Goal: Information Seeking & Learning: Learn about a topic

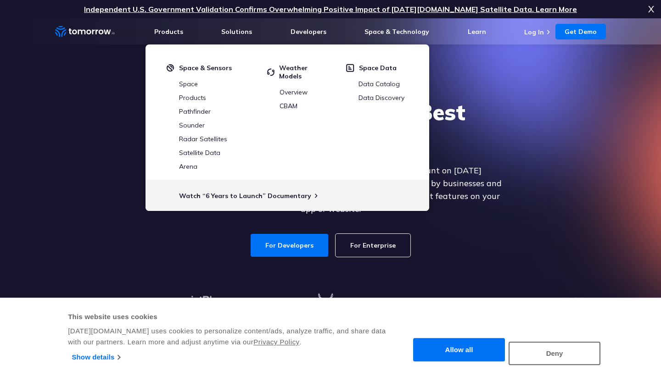
click at [520, 106] on div "Explore the World’s Best Weather API Get reliable and precise weather data thro…" at bounding box center [330, 177] width 565 height 195
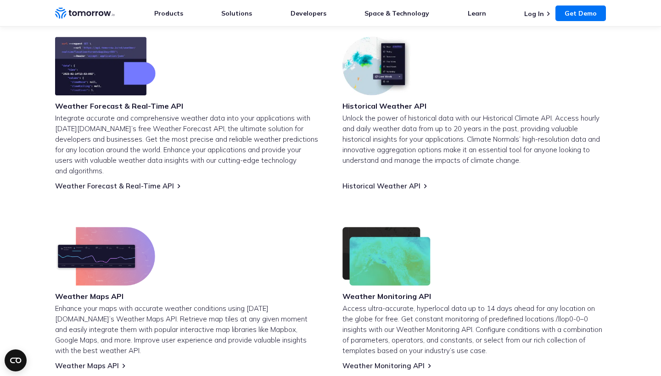
scroll to position [384, 0]
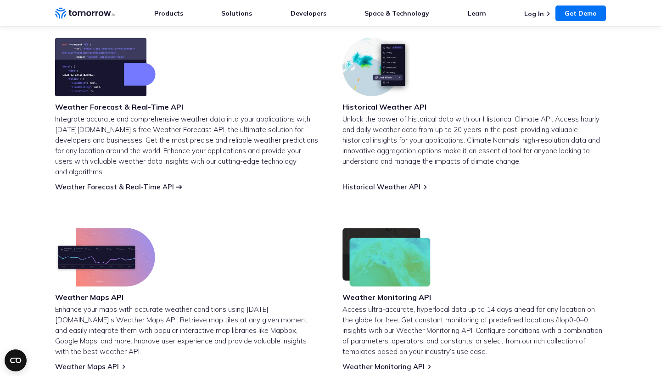
click at [138, 183] on link "Weather Forecast & Real-Time API" at bounding box center [114, 187] width 119 height 9
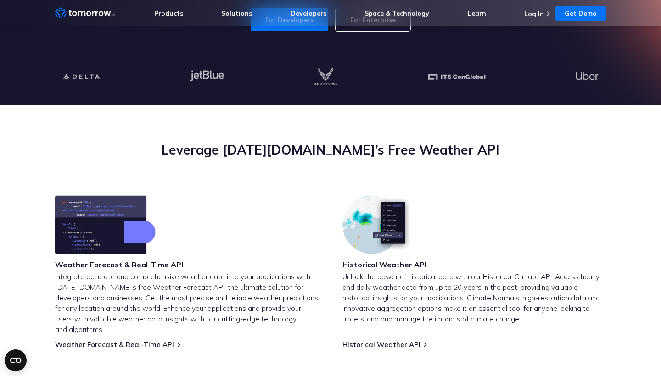
scroll to position [226, 0]
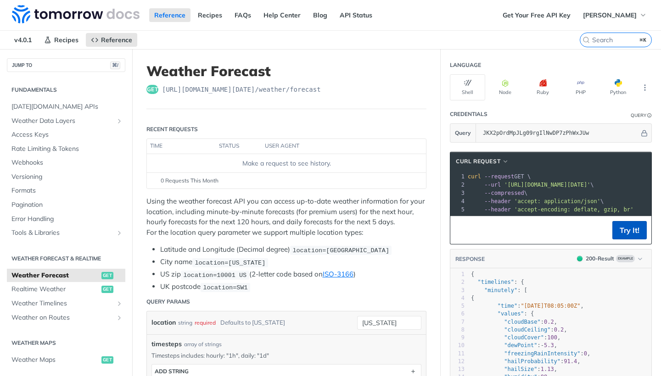
click at [635, 230] on button "Try It!" at bounding box center [629, 230] width 34 height 18
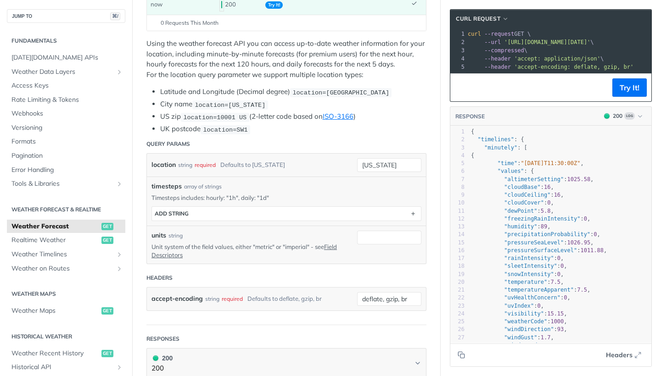
scroll to position [23, 0]
